Goal: Task Accomplishment & Management: Use online tool/utility

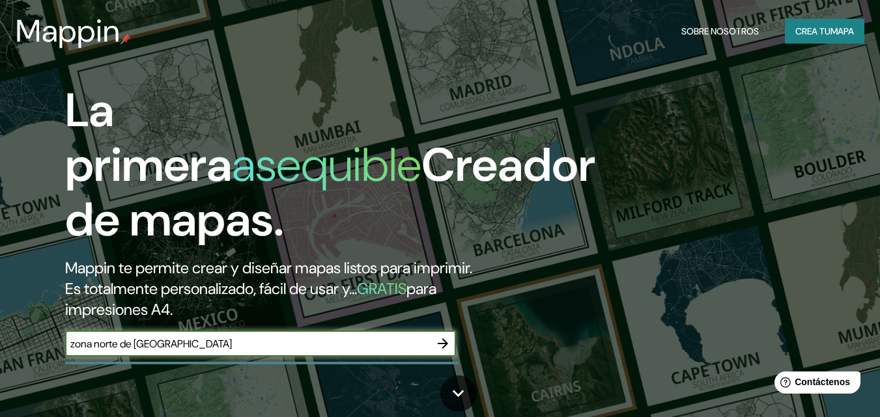
type input "zona norte de [GEOGRAPHIC_DATA]"
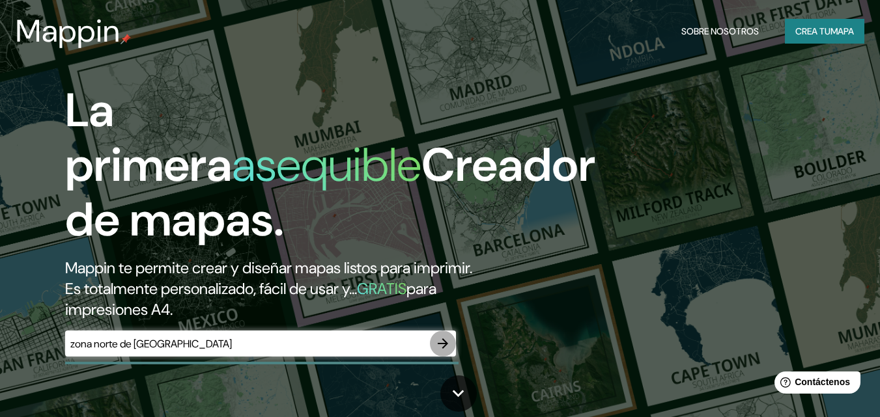
click at [445, 348] on icon "button" at bounding box center [443, 344] width 16 height 16
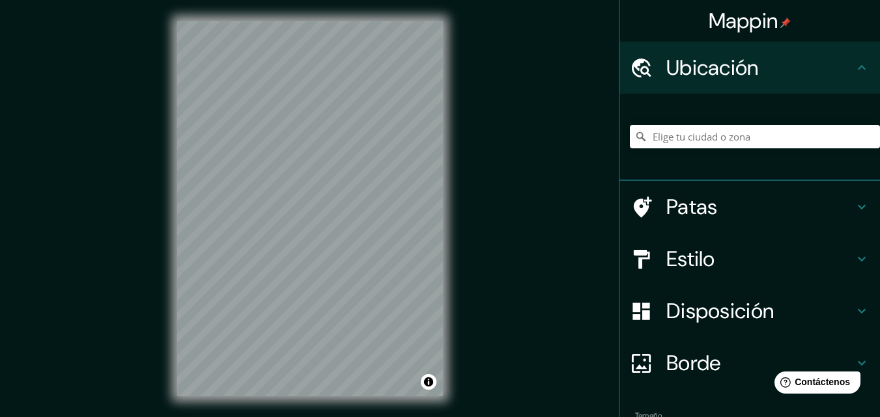
click at [348, 14] on div "© Mapbox © OpenStreetMap Improve this map" at bounding box center [309, 208] width 307 height 417
click at [313, 0] on html "Mappin Ubicación Patas Estilo Disposición Borde Elige un borde. Consejo : puede…" at bounding box center [440, 208] width 880 height 417
click at [676, 134] on input "Elige tu ciudad o zona" at bounding box center [755, 136] width 250 height 23
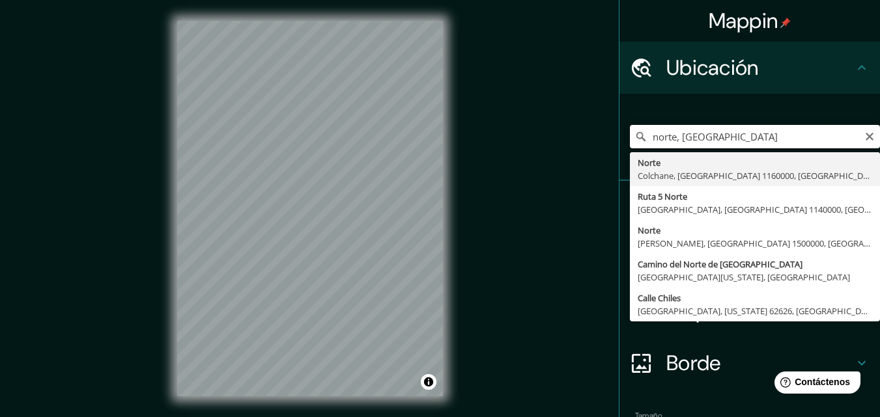
drag, startPoint x: 708, startPoint y: 135, endPoint x: 636, endPoint y: 137, distance: 72.3
click at [636, 137] on div "norte, [GEOGRAPHIC_DATA] [GEOGRAPHIC_DATA], [GEOGRAPHIC_DATA] 1160000, [GEOGRAP…" at bounding box center [755, 136] width 250 height 23
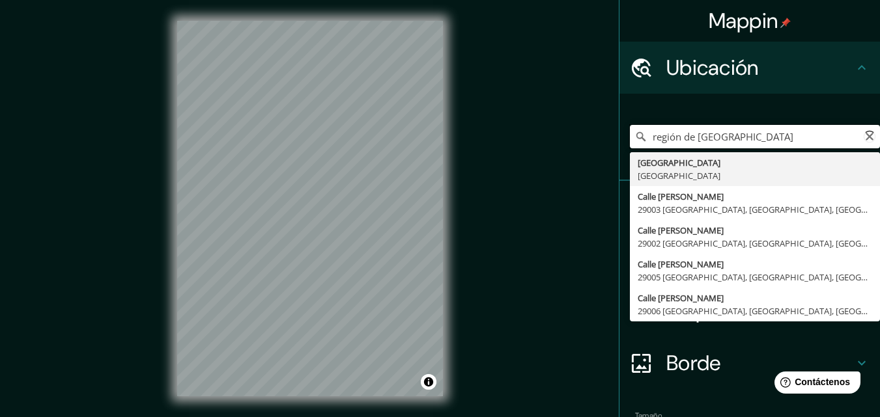
type input "[GEOGRAPHIC_DATA], [GEOGRAPHIC_DATA]"
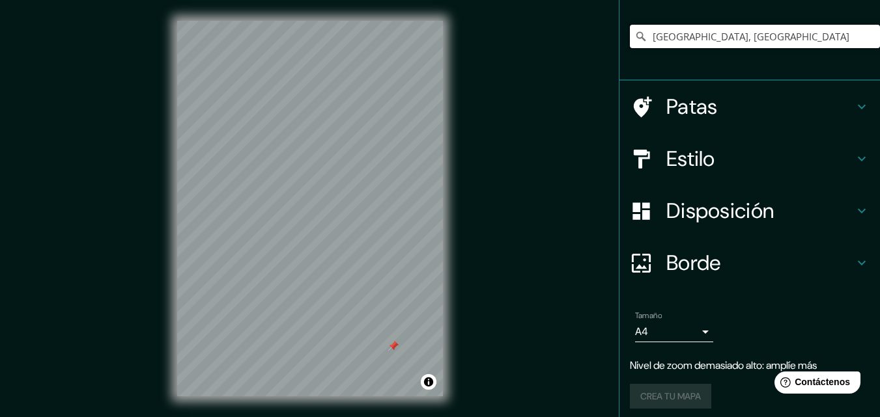
scroll to position [107, 0]
